Goal: Task Accomplishment & Management: Use online tool/utility

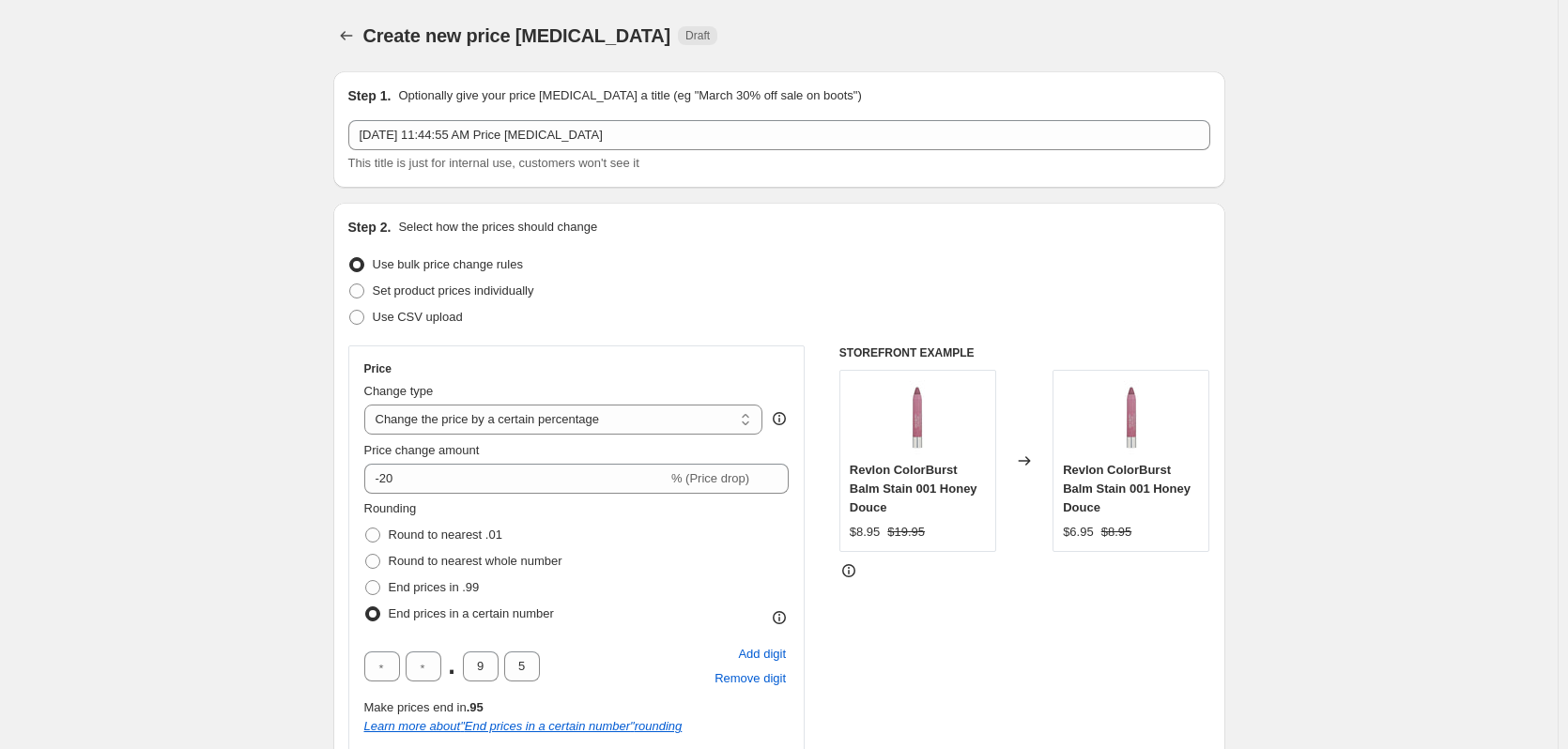
select select "percentage"
select select "collection"
click at [355, 47] on button "Price change jobs" at bounding box center [347, 36] width 26 height 26
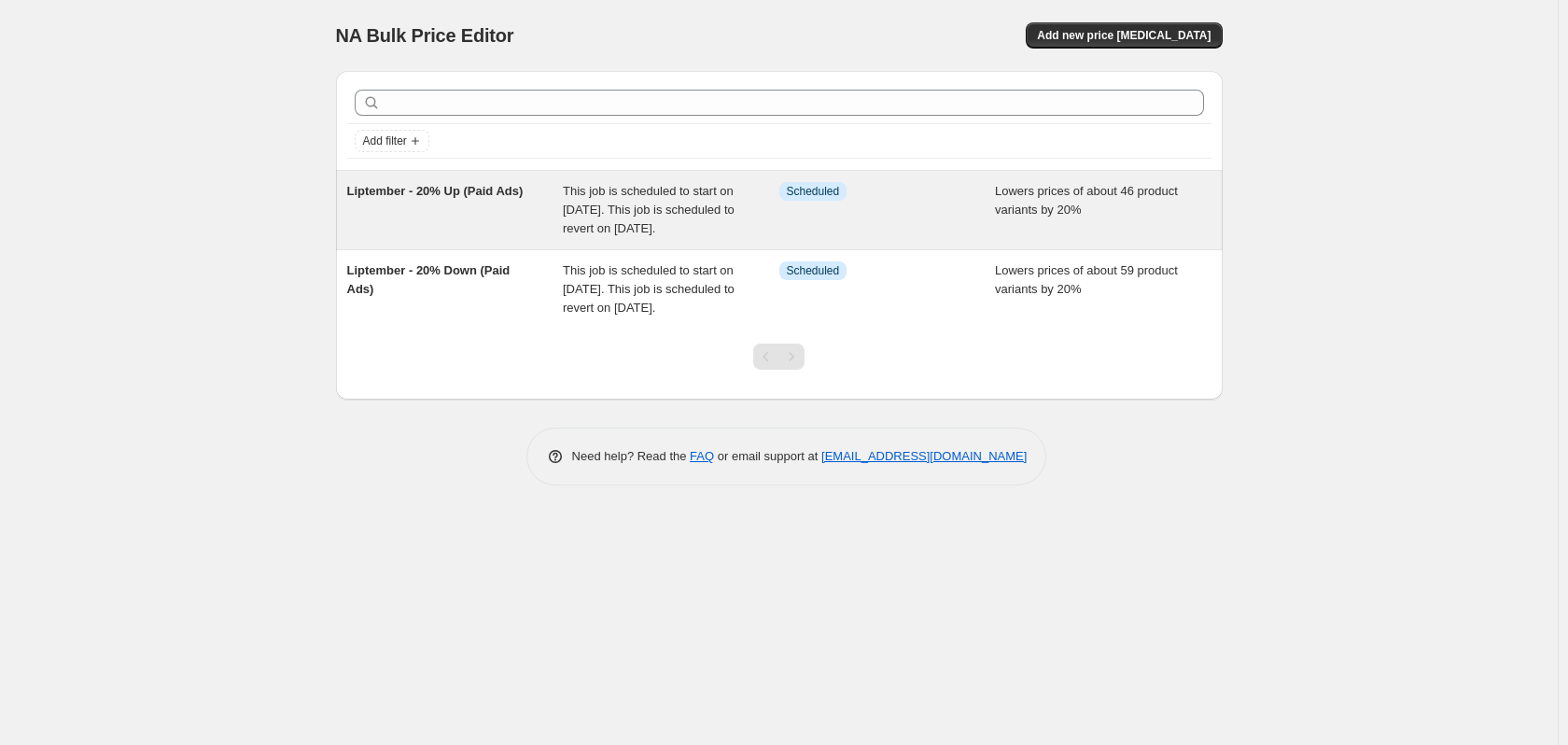
click at [403, 194] on span "Liptember - 20% Up (Paid Ads)" at bounding box center [435, 191] width 177 height 14
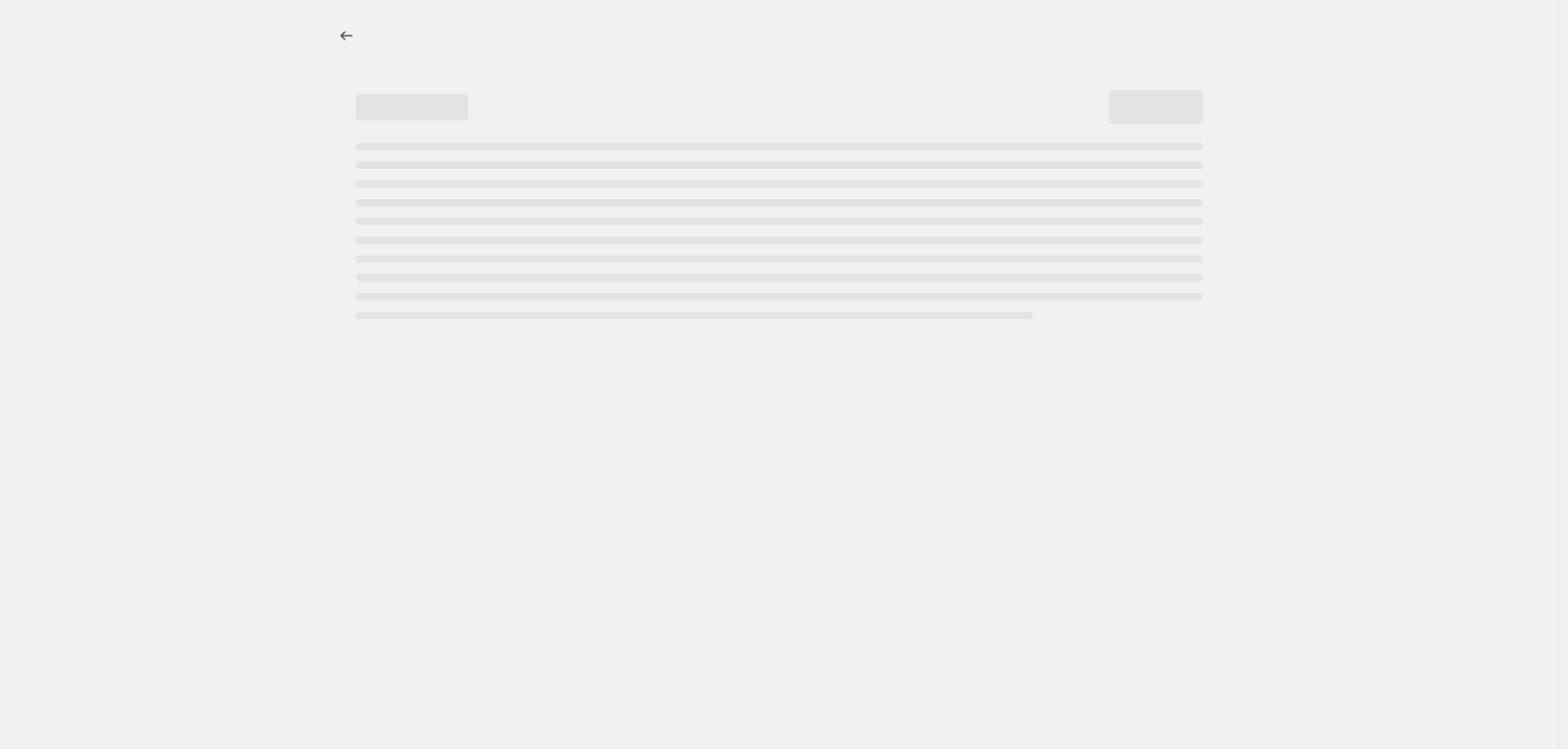
select select "percentage"
select select "no_change"
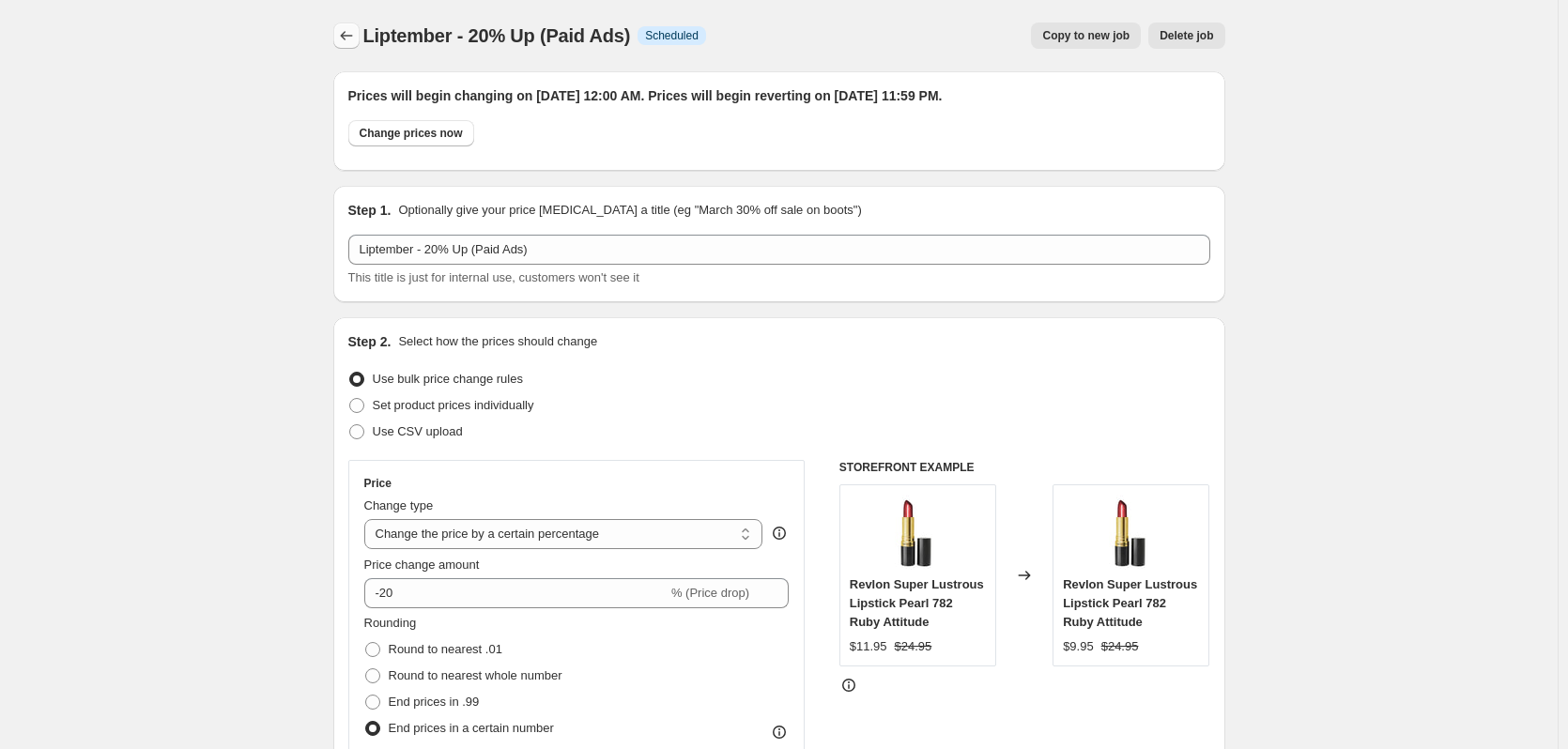
click at [340, 46] on button "Price change jobs" at bounding box center [347, 36] width 26 height 26
